Goal: Task Accomplishment & Management: Complete application form

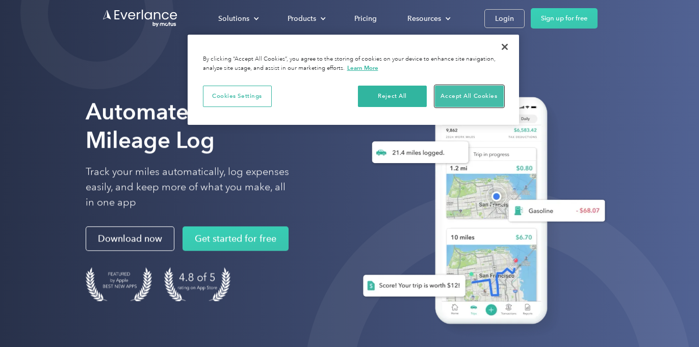
click at [471, 94] on button "Accept All Cookies" at bounding box center [469, 96] width 69 height 21
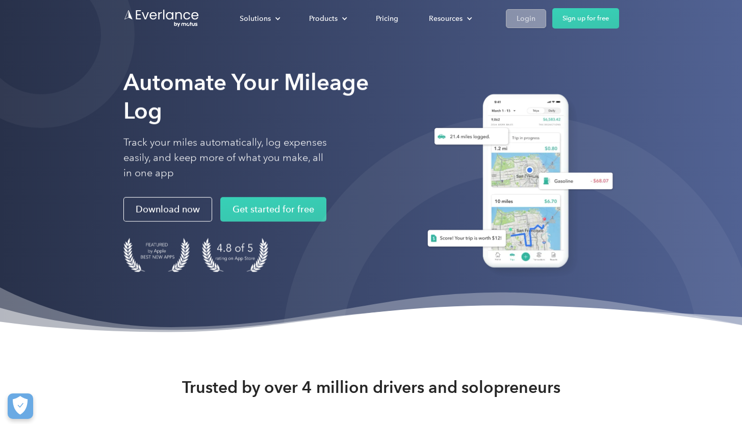
click at [531, 19] on div "Login" at bounding box center [525, 18] width 19 height 13
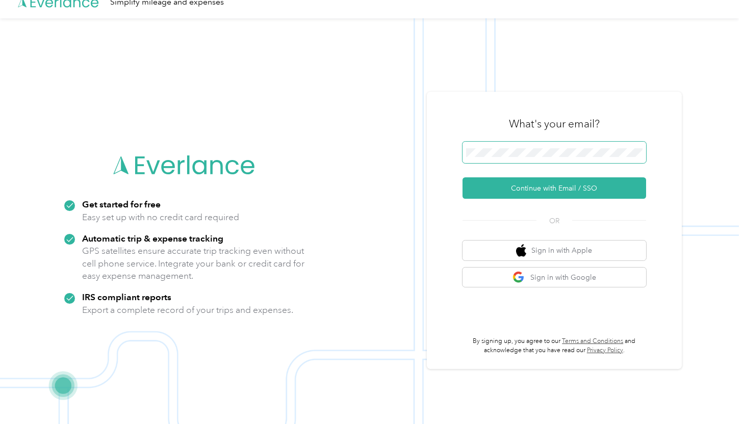
scroll to position [33, 0]
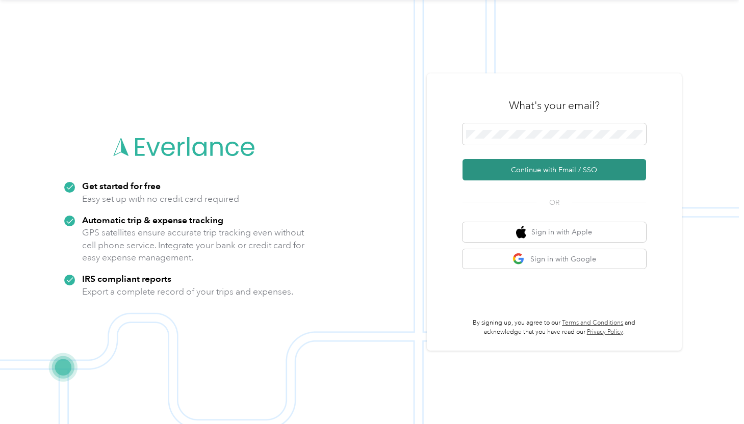
click at [567, 175] on button "Continue with Email / SSO" at bounding box center [554, 169] width 184 height 21
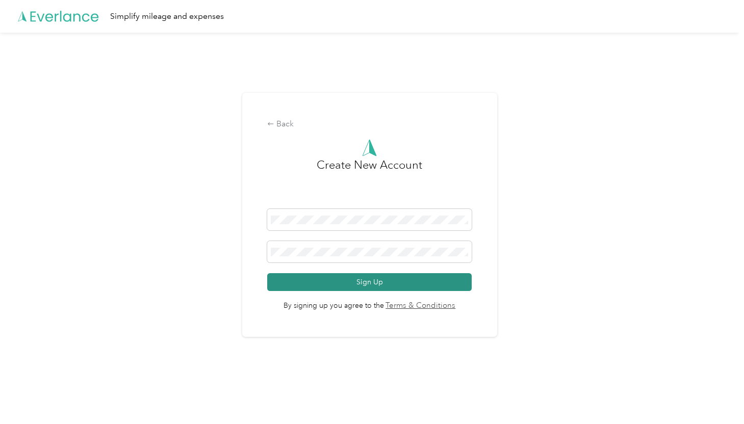
drag, startPoint x: 399, startPoint y: 281, endPoint x: 397, endPoint y: 287, distance: 5.5
click at [399, 286] on button "Sign Up" at bounding box center [369, 282] width 204 height 18
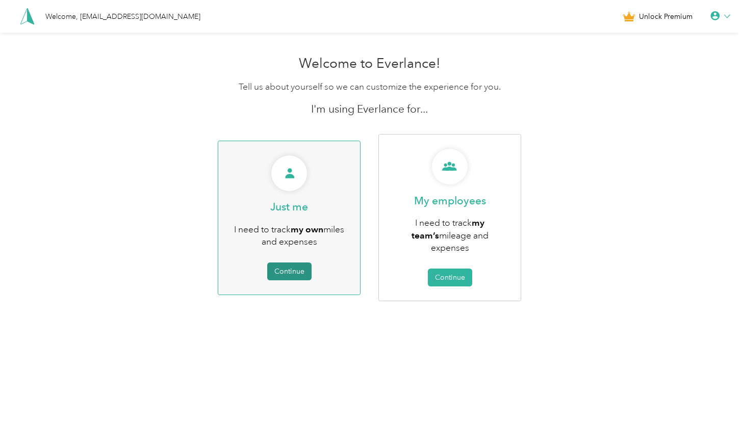
click at [294, 270] on button "Continue" at bounding box center [289, 272] width 44 height 18
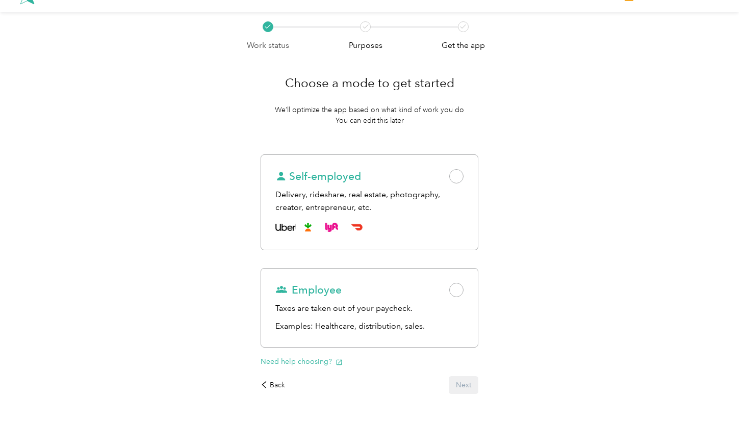
scroll to position [55, 0]
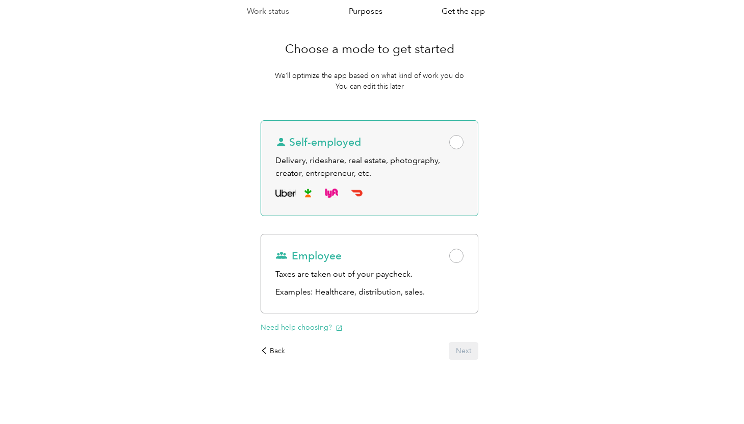
click at [460, 145] on span at bounding box center [456, 142] width 14 height 14
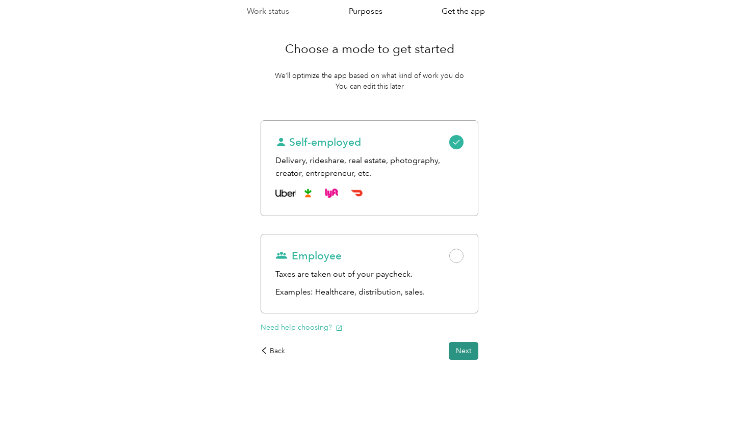
click at [473, 351] on button "Next" at bounding box center [464, 351] width 30 height 18
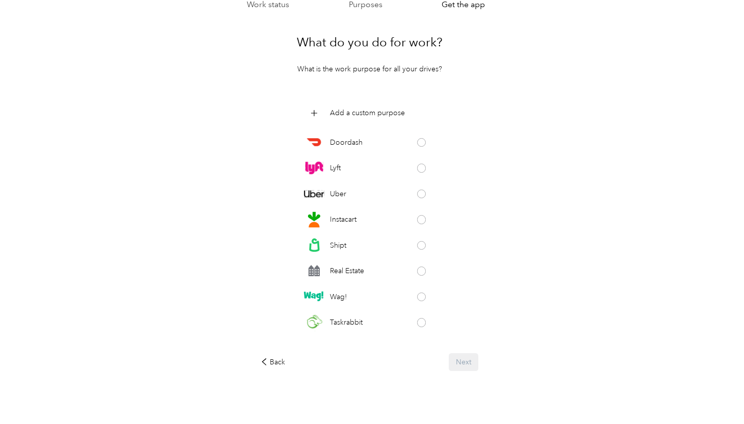
scroll to position [72, 0]
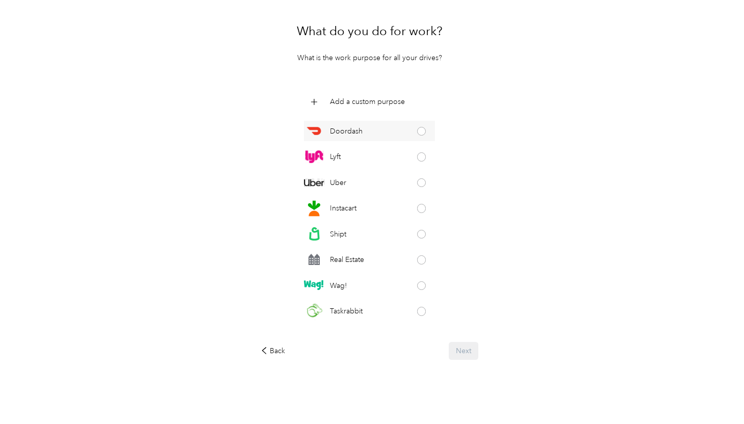
click at [418, 133] on span at bounding box center [421, 131] width 9 height 9
click at [472, 355] on button "Next" at bounding box center [464, 351] width 30 height 18
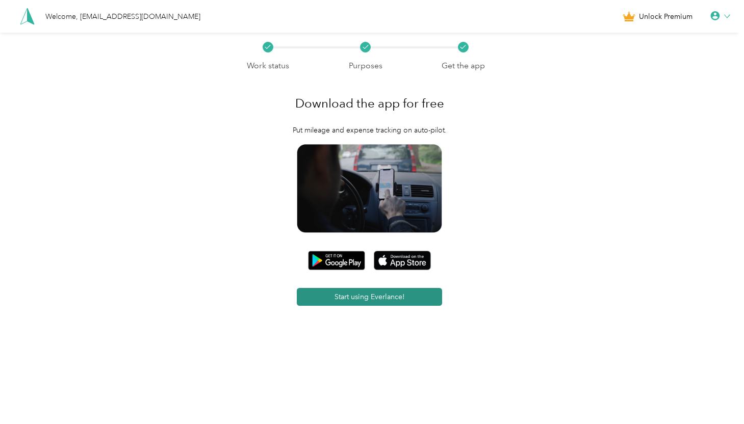
click at [384, 299] on button "Start using Everlance!" at bounding box center [369, 297] width 145 height 18
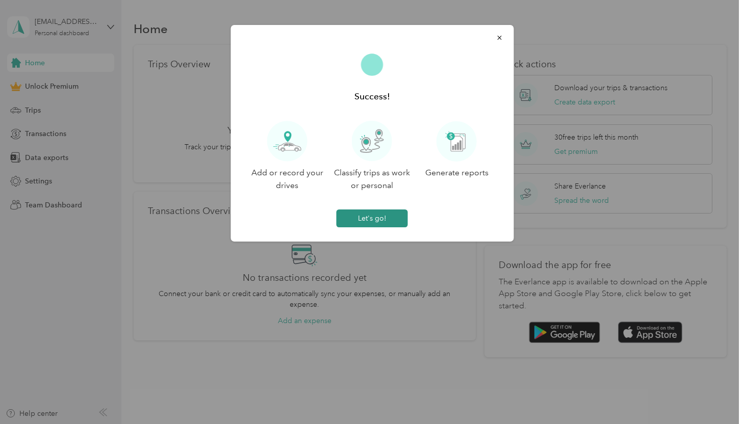
click at [393, 224] on button "Let's go!" at bounding box center [372, 219] width 71 height 18
